Goal: Use online tool/utility: Utilize a website feature to perform a specific function

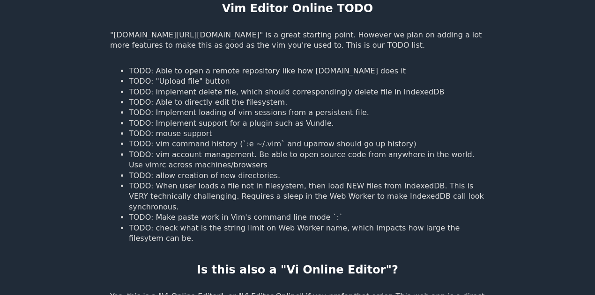
scroll to position [931, 0]
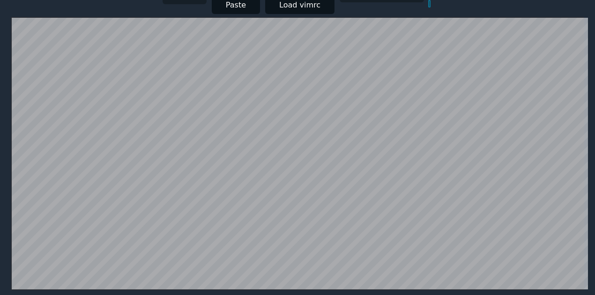
scroll to position [182, 0]
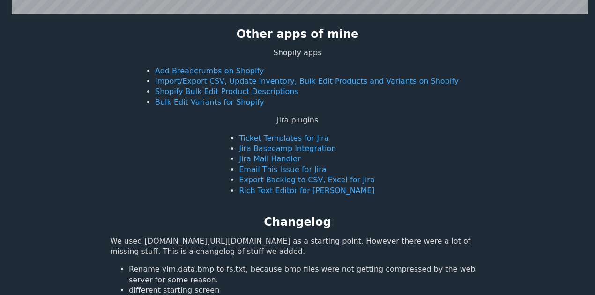
drag, startPoint x: 301, startPoint y: 123, endPoint x: 292, endPoint y: 117, distance: 10.7
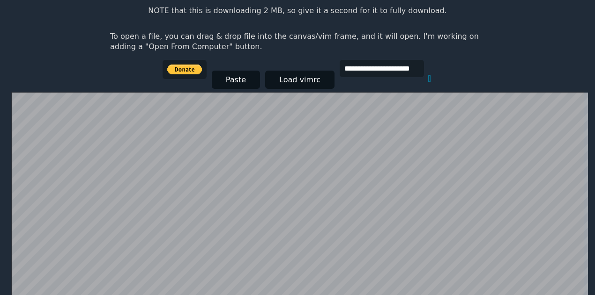
scroll to position [41, 0]
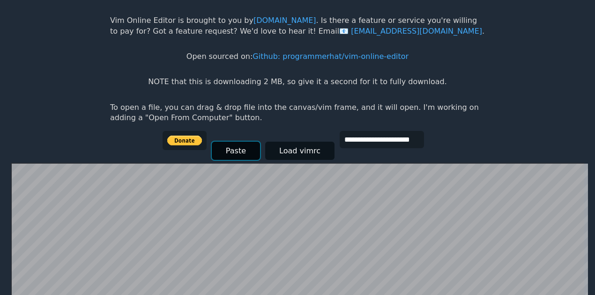
click at [229, 152] on button "Paste" at bounding box center [236, 151] width 48 height 18
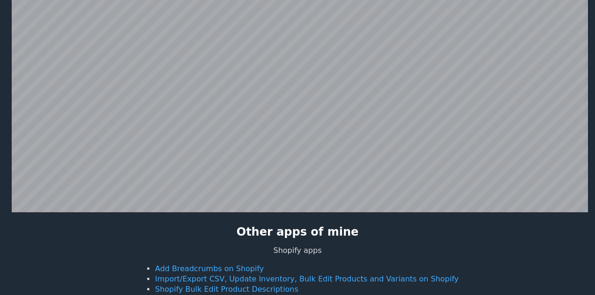
scroll to position [253, 0]
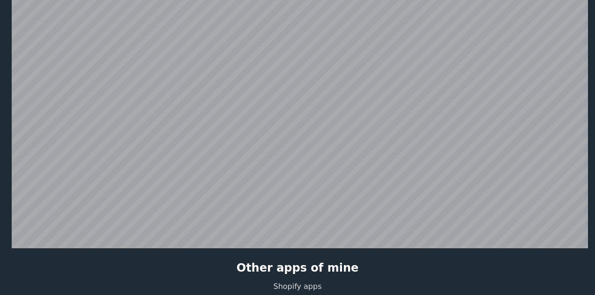
scroll to position [182, 0]
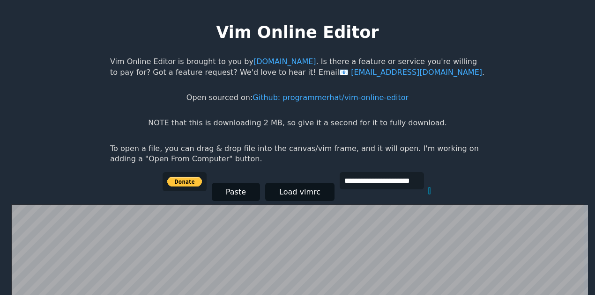
scroll to position [182, 0]
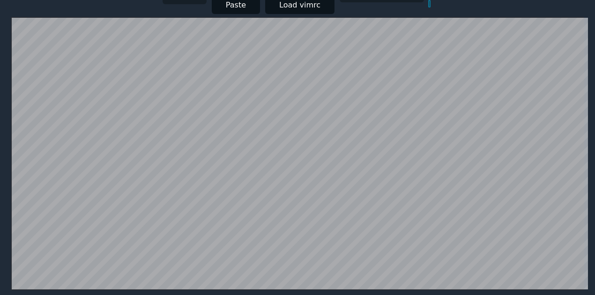
scroll to position [182, 0]
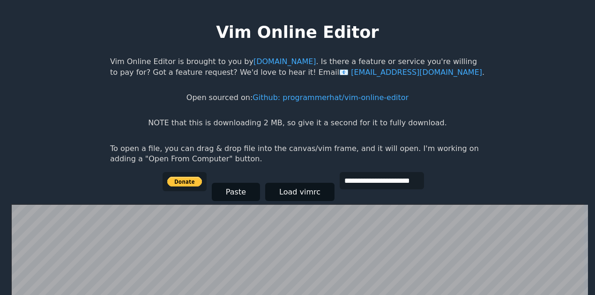
scroll to position [182, 0]
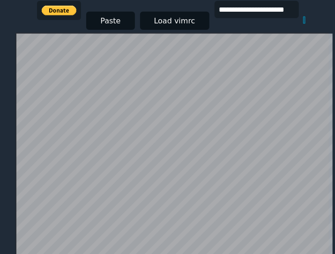
scroll to position [88, 0]
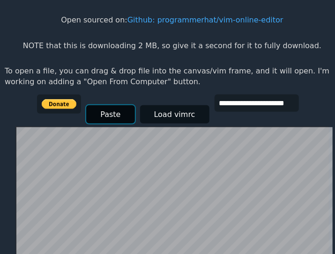
click at [127, 106] on button "Paste" at bounding box center [110, 114] width 48 height 18
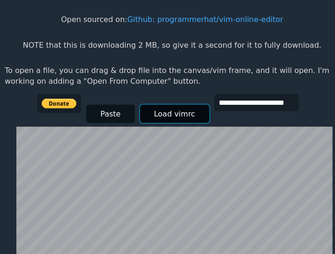
click at [184, 105] on button "Load vimrc" at bounding box center [174, 114] width 69 height 18
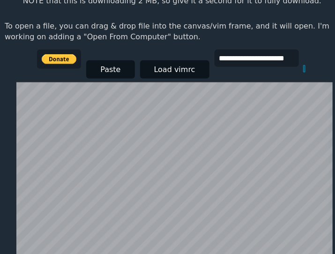
scroll to position [88, 0]
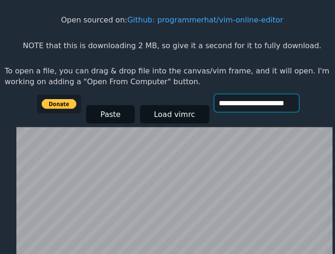
click at [228, 96] on input "**********" at bounding box center [256, 103] width 84 height 17
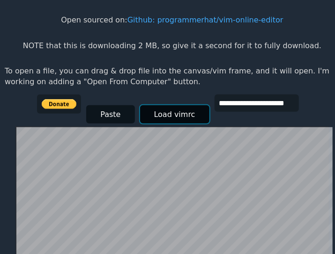
click at [144, 111] on button "Load vimrc" at bounding box center [174, 114] width 69 height 18
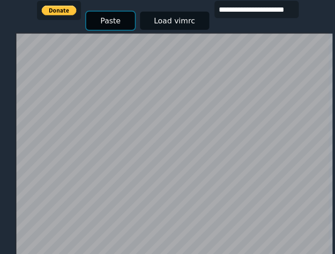
click at [117, 15] on button "Paste" at bounding box center [110, 21] width 48 height 18
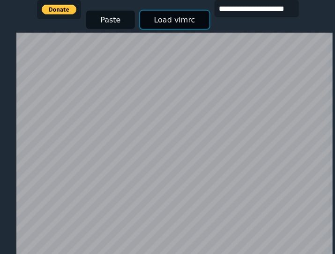
click at [159, 15] on button "Load vimrc" at bounding box center [174, 20] width 69 height 18
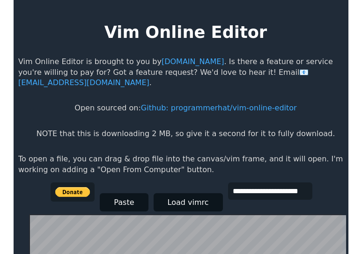
scroll to position [182, 0]
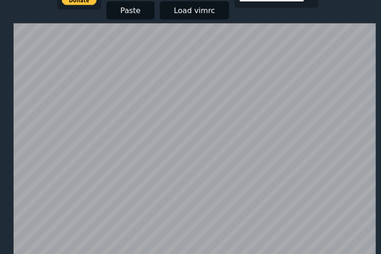
click at [82, 19] on div "**********" at bounding box center [192, 7] width 270 height 32
